Goal: Check status: Check status

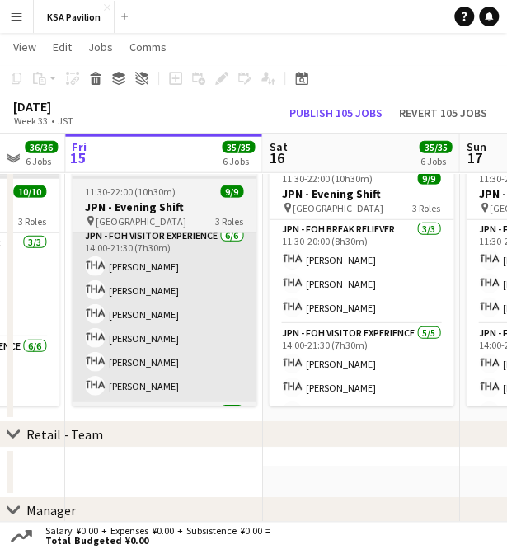
scroll to position [0, 524]
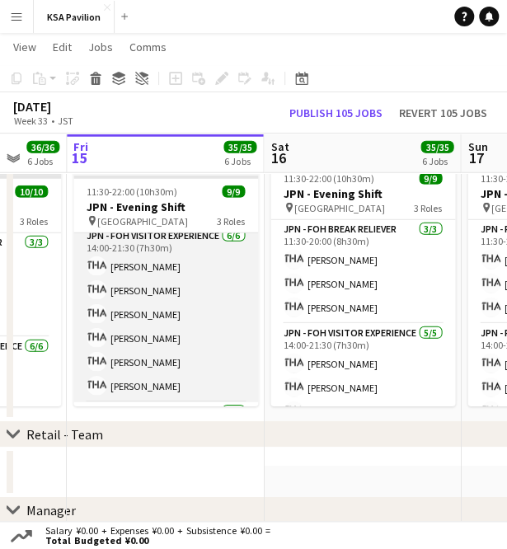
drag, startPoint x: 245, startPoint y: 349, endPoint x: 211, endPoint y: 371, distance: 40.5
click at [211, 371] on app-card-role "JPN - FOH Visitor Experience [DATE] 14:00-21:30 (7h30m) [PERSON_NAME] [PERSON_N…" at bounding box center [165, 315] width 185 height 176
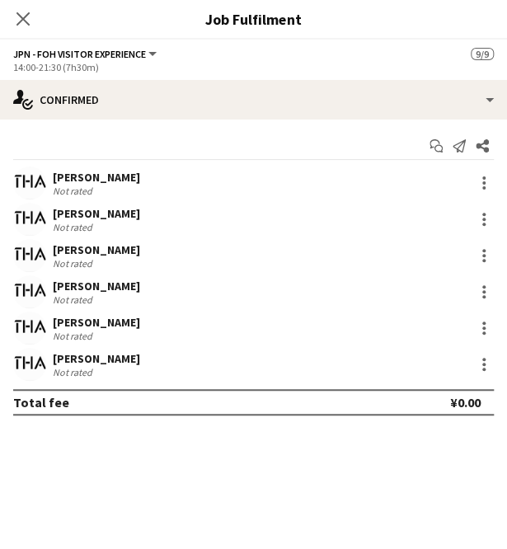
scroll to position [1084, 0]
click at [16, 21] on icon "Close pop-in" at bounding box center [23, 19] width 16 height 16
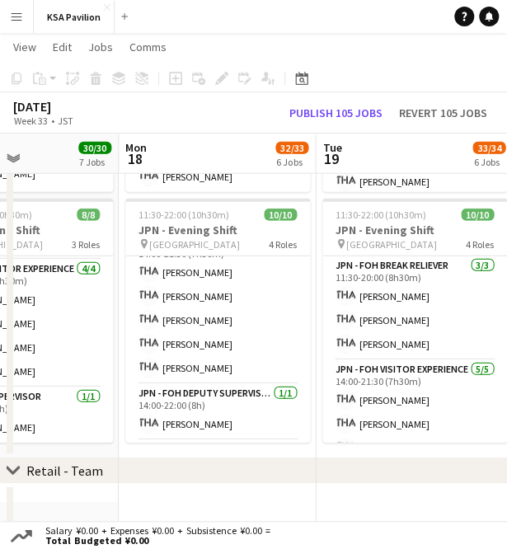
scroll to position [0, 471]
drag, startPoint x: 301, startPoint y: 176, endPoint x: 339, endPoint y: 138, distance: 54.8
click at [339, 138] on app-board-header-date "Tue 19 33/34 6 Jobs" at bounding box center [414, 154] width 197 height 40
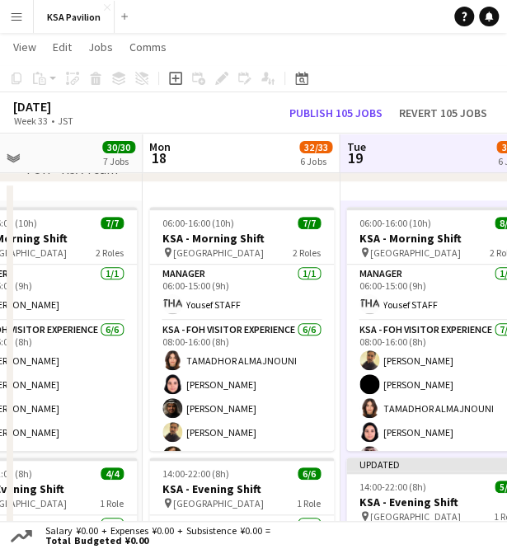
scroll to position [0, 0]
